Goal: Task Accomplishment & Management: Manage account settings

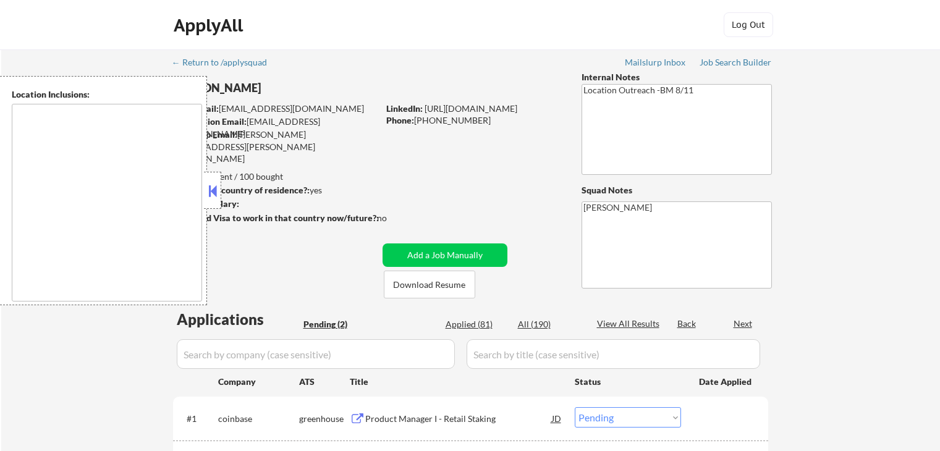
select select ""pending""
type textarea "[GEOGRAPHIC_DATA], [GEOGRAPHIC_DATA] [GEOGRAPHIC_DATA], [GEOGRAPHIC_DATA] [GEOG…"
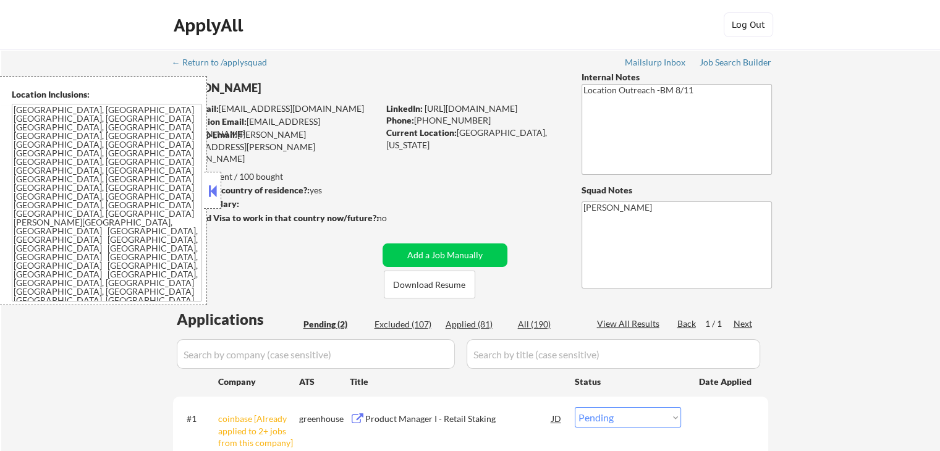
scroll to position [185, 0]
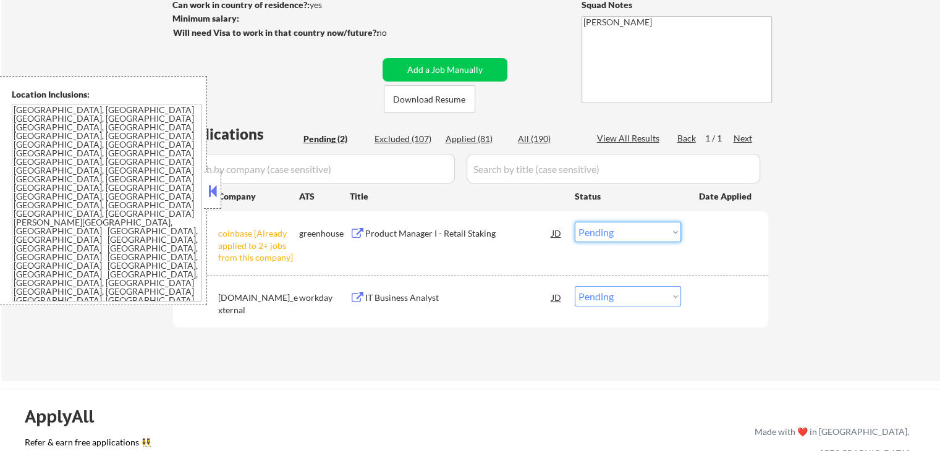
click at [613, 229] on select "Choose an option... Pending Applied Excluded (Questions) Excluded (Expired) Exc…" at bounding box center [628, 232] width 106 height 20
click at [575, 222] on select "Choose an option... Pending Applied Excluded (Questions) Excluded (Expired) Exc…" at bounding box center [628, 232] width 106 height 20
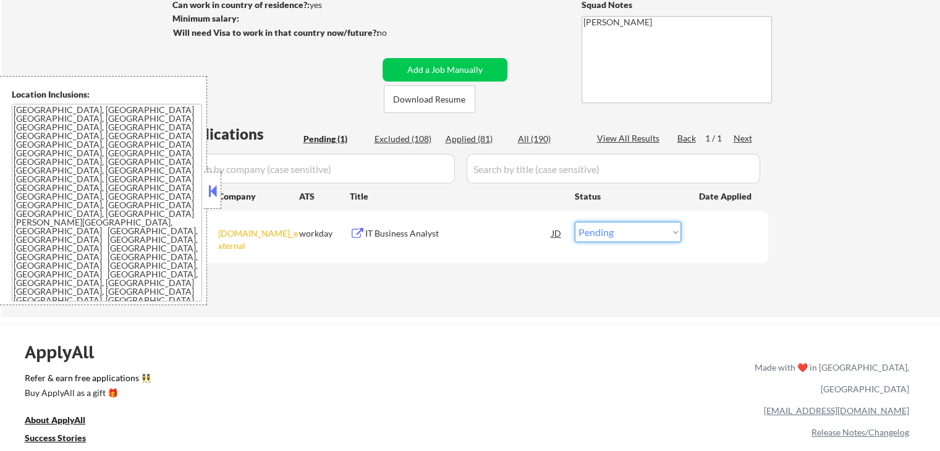
click at [606, 234] on select "Choose an option... Pending Applied Excluded (Questions) Excluded (Expired) Exc…" at bounding box center [628, 232] width 106 height 20
select select ""excluded__other_""
click at [575, 222] on select "Choose an option... Pending Applied Excluded (Questions) Excluded (Expired) Exc…" at bounding box center [628, 232] width 106 height 20
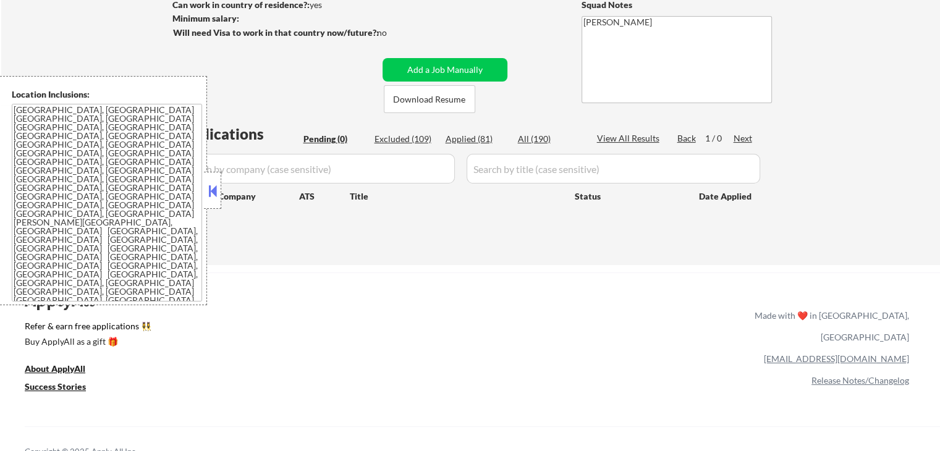
click at [474, 135] on div "Applied (81)" at bounding box center [477, 139] width 62 height 12
select select ""applied""
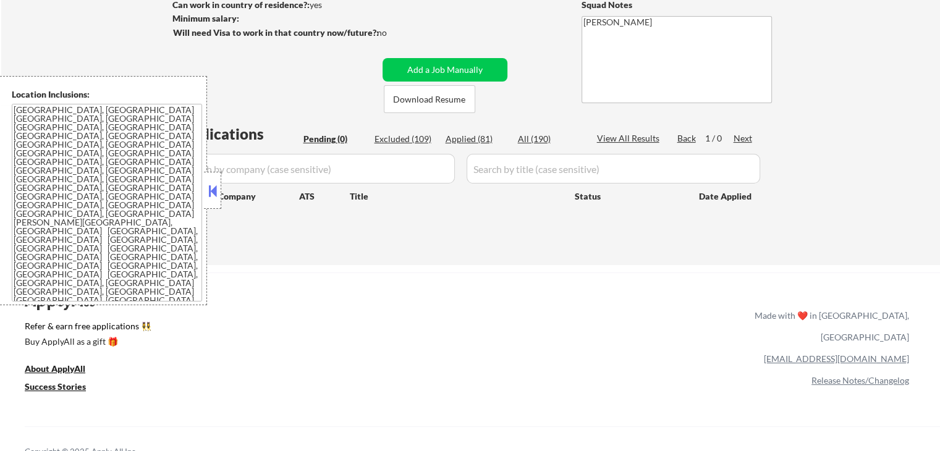
select select ""applied""
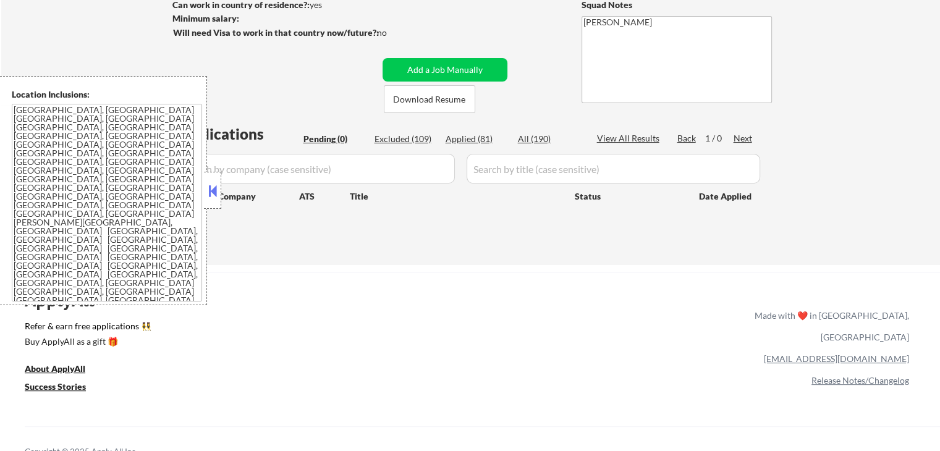
select select ""applied""
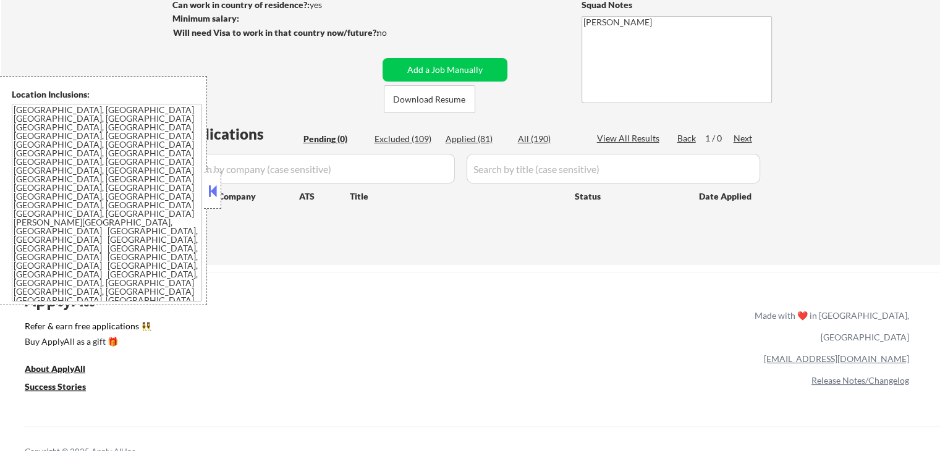
select select ""applied""
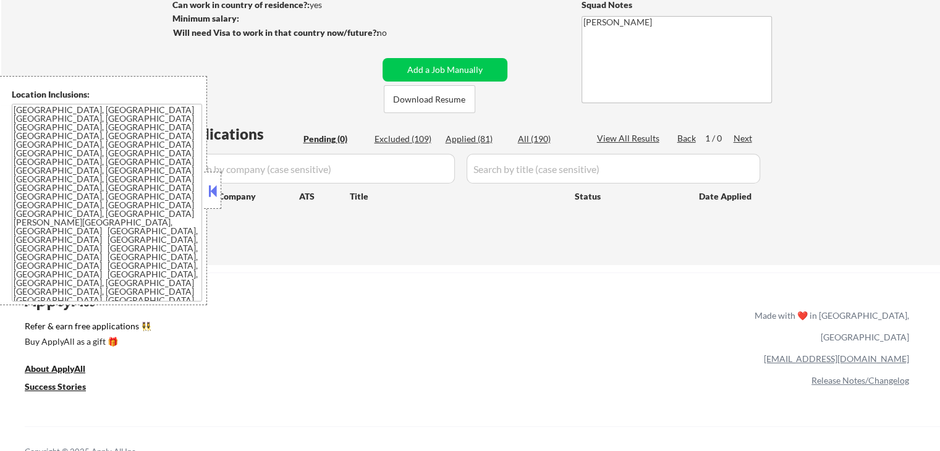
select select ""applied""
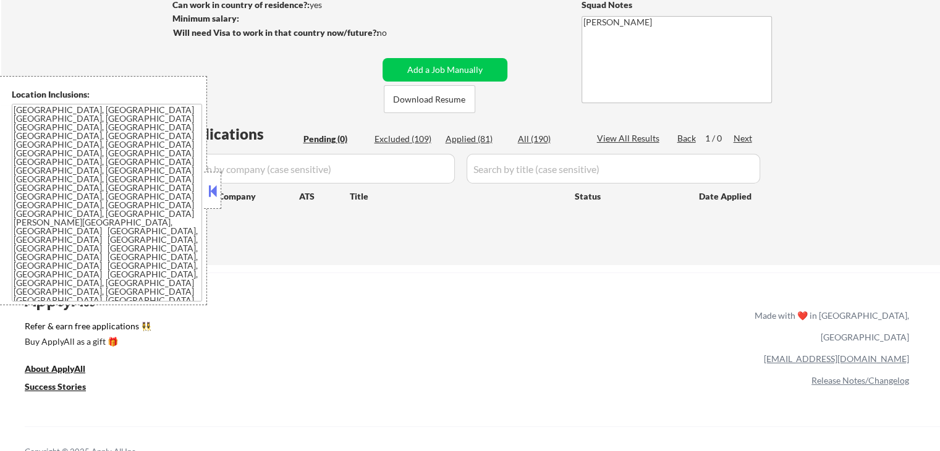
select select ""applied""
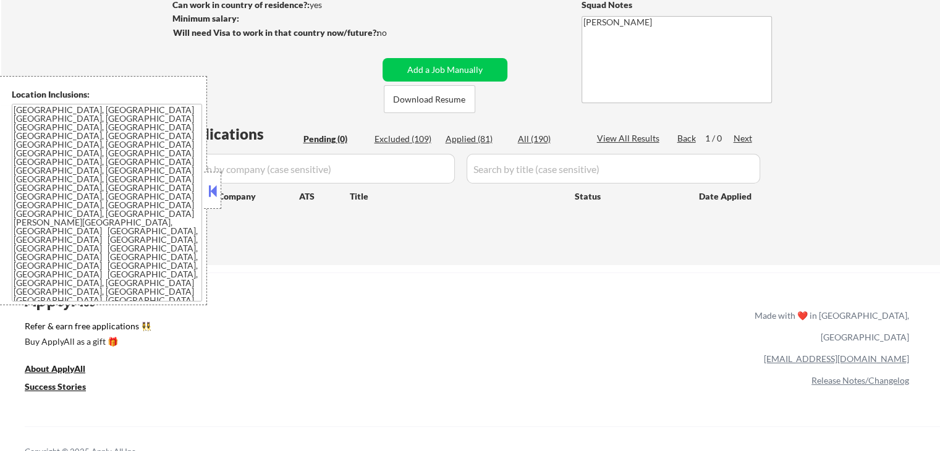
select select ""applied""
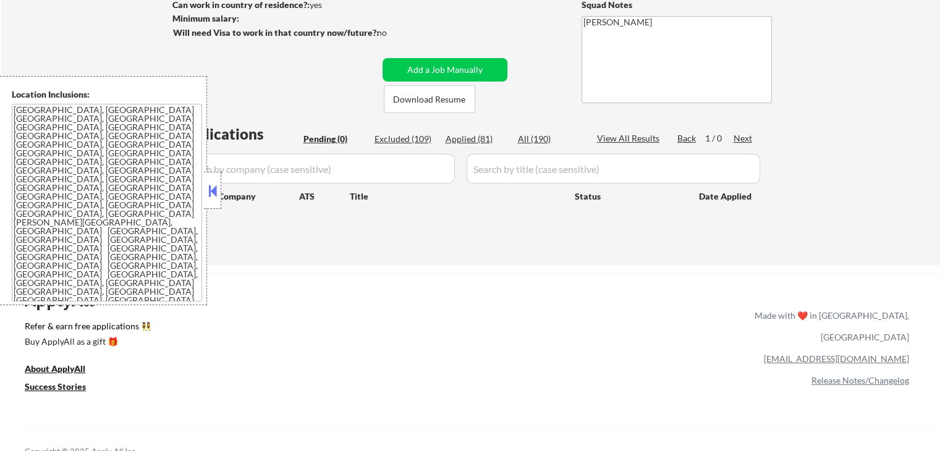
select select ""applied""
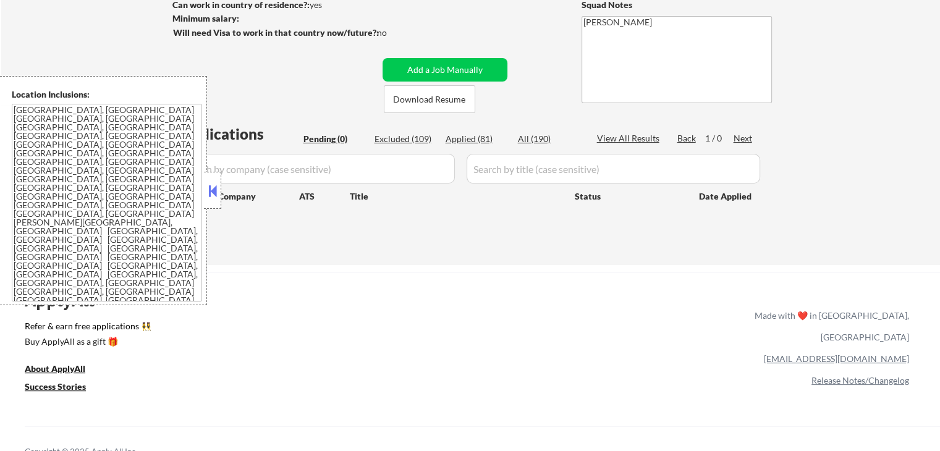
select select ""applied""
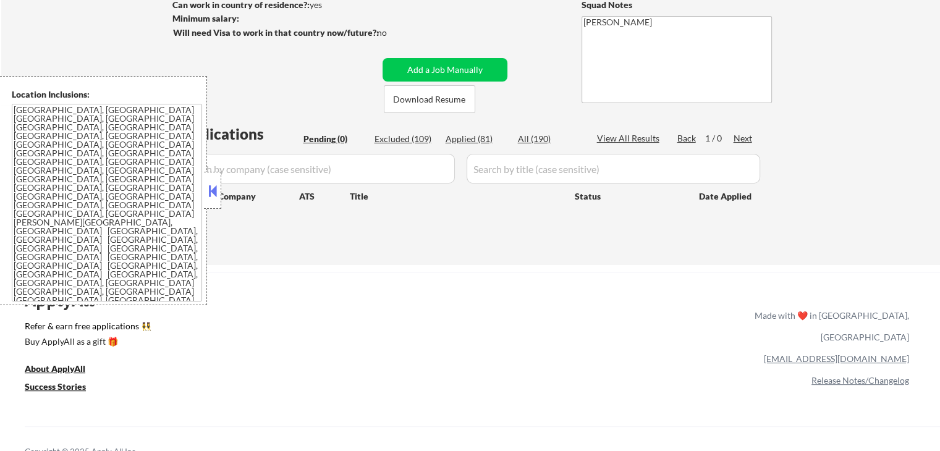
select select ""applied""
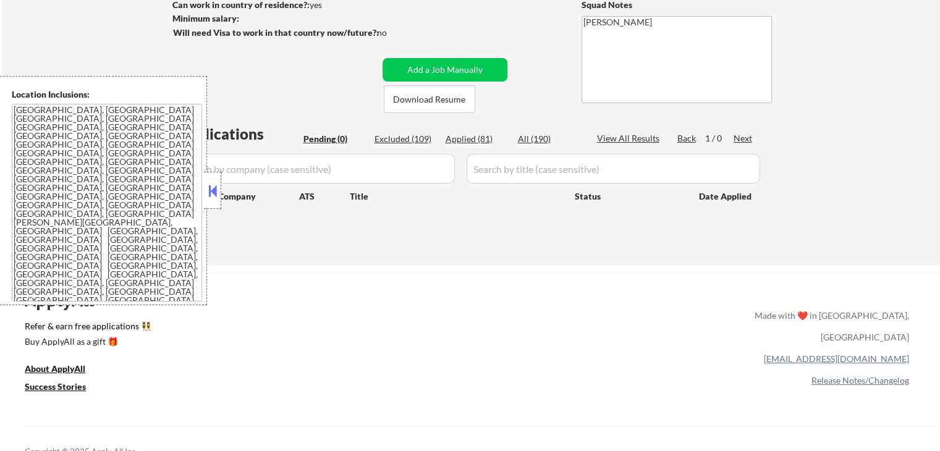
select select ""applied""
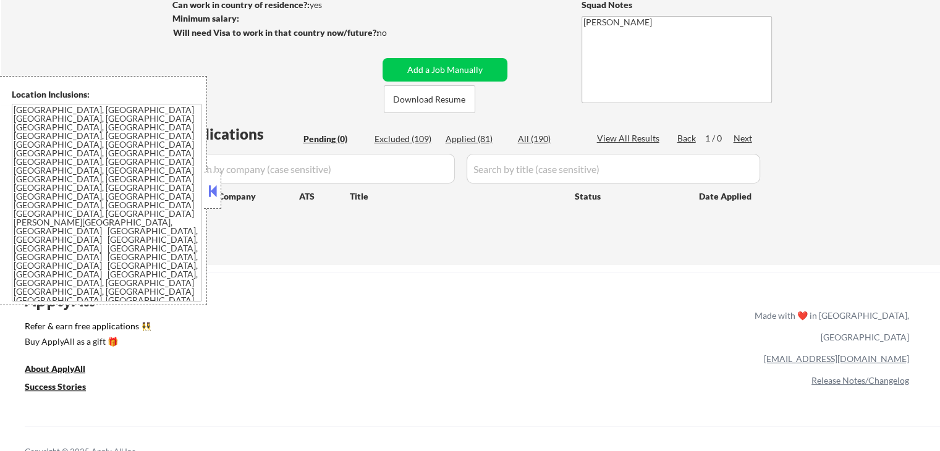
select select ""applied""
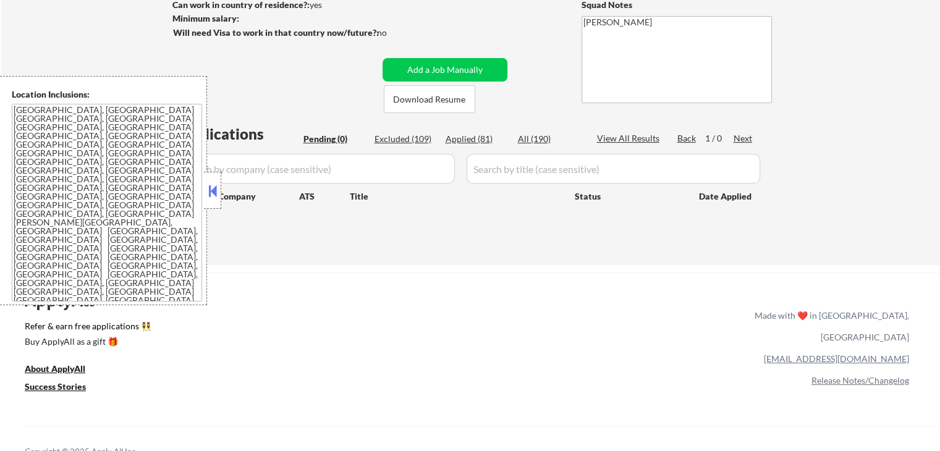
select select ""applied""
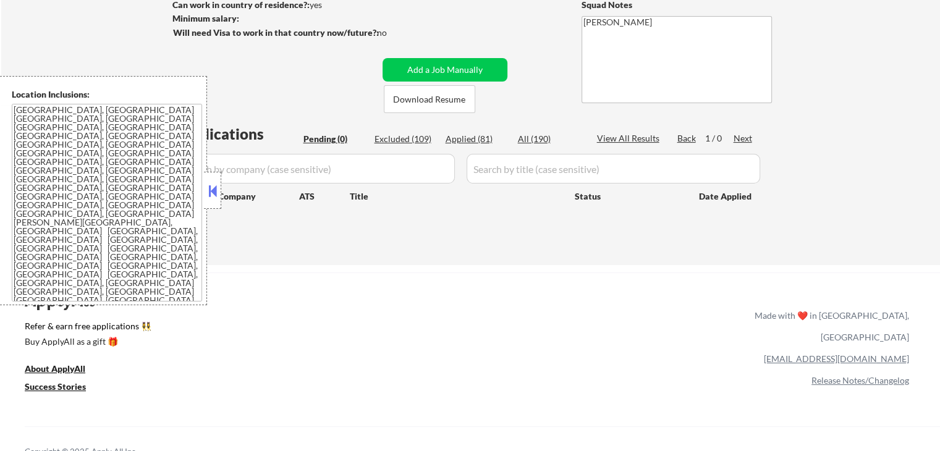
select select ""applied""
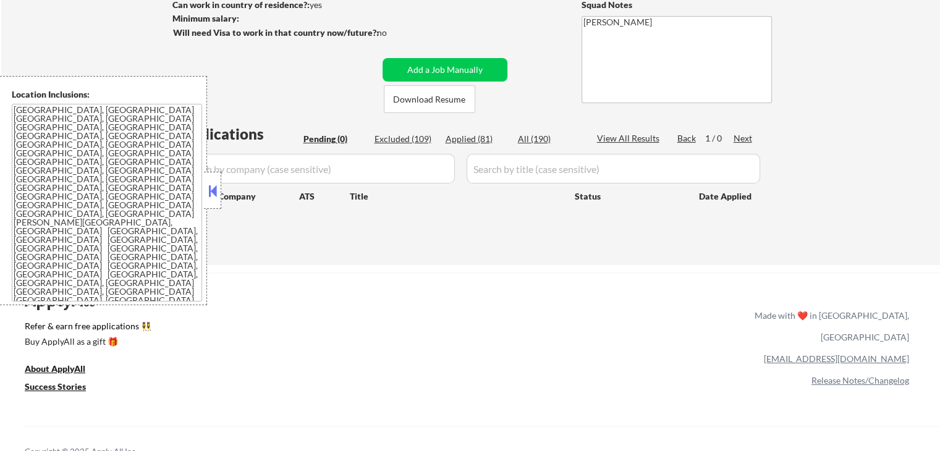
select select ""applied""
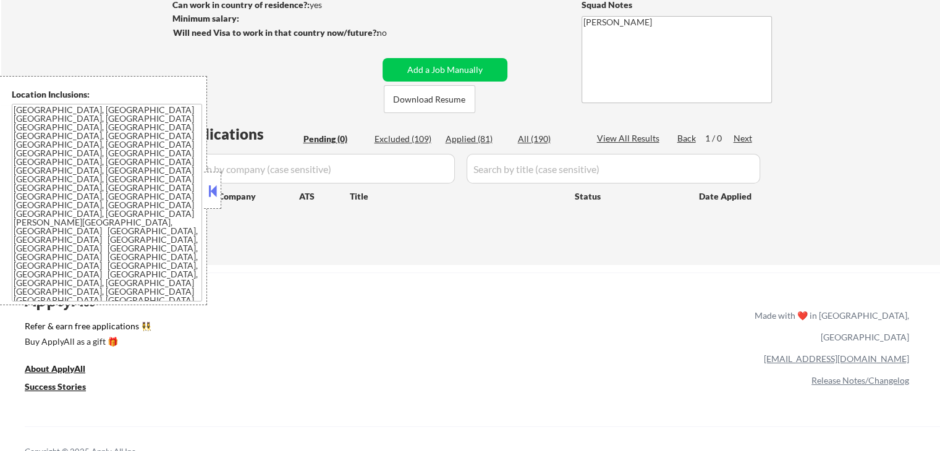
select select ""applied""
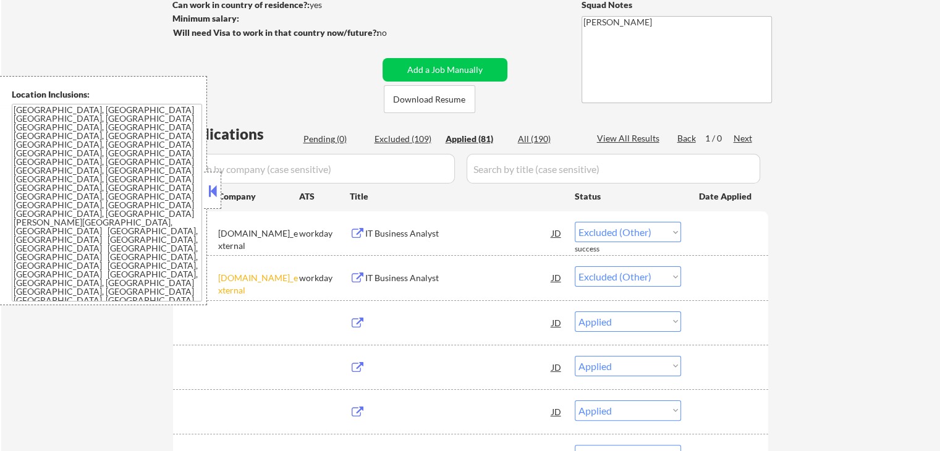
select select ""applied""
